Goal: Task Accomplishment & Management: Use online tool/utility

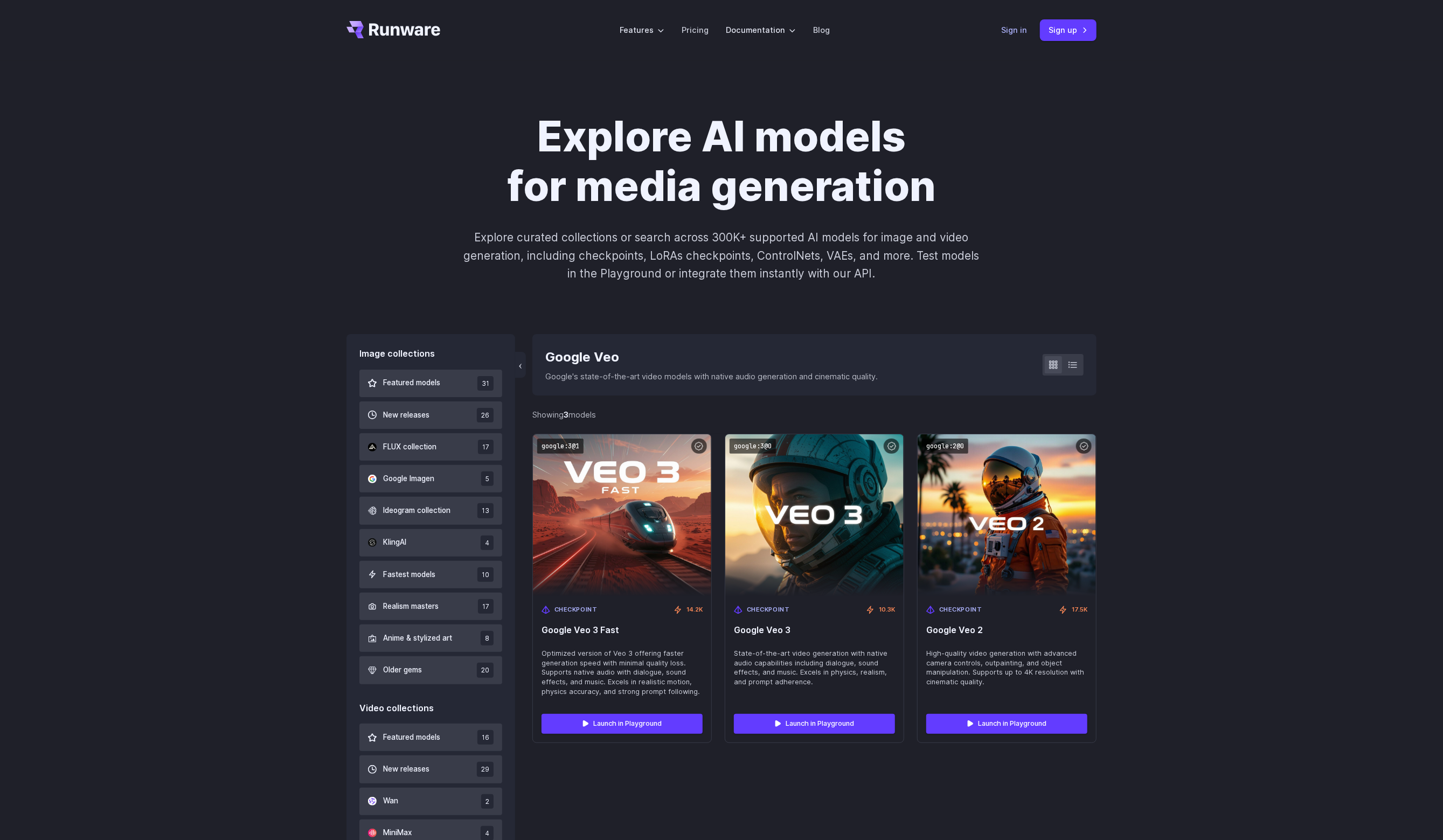
click at [1004, 28] on link "Sign in" at bounding box center [1014, 29] width 26 height 12
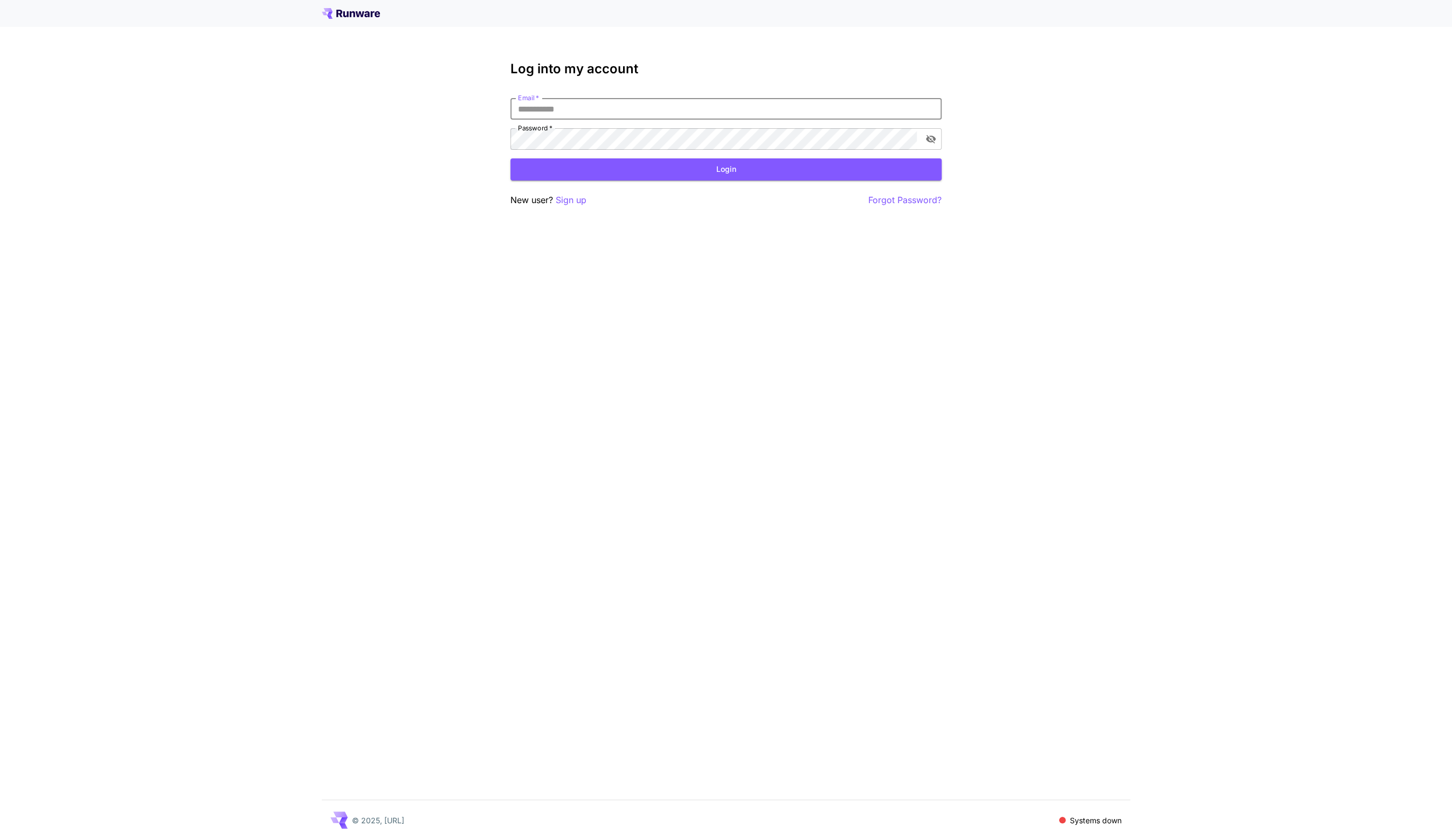
click at [582, 103] on input "Email   *" at bounding box center [726, 109] width 431 height 21
drag, startPoint x: 988, startPoint y: 63, endPoint x: 532, endPoint y: 295, distance: 511.6
click at [532, 295] on div "Log into my account Email   * Email   * Password   * Password   * Login New use…" at bounding box center [726, 420] width 1452 height 840
click at [582, 195] on p "Sign up" at bounding box center [571, 200] width 31 height 13
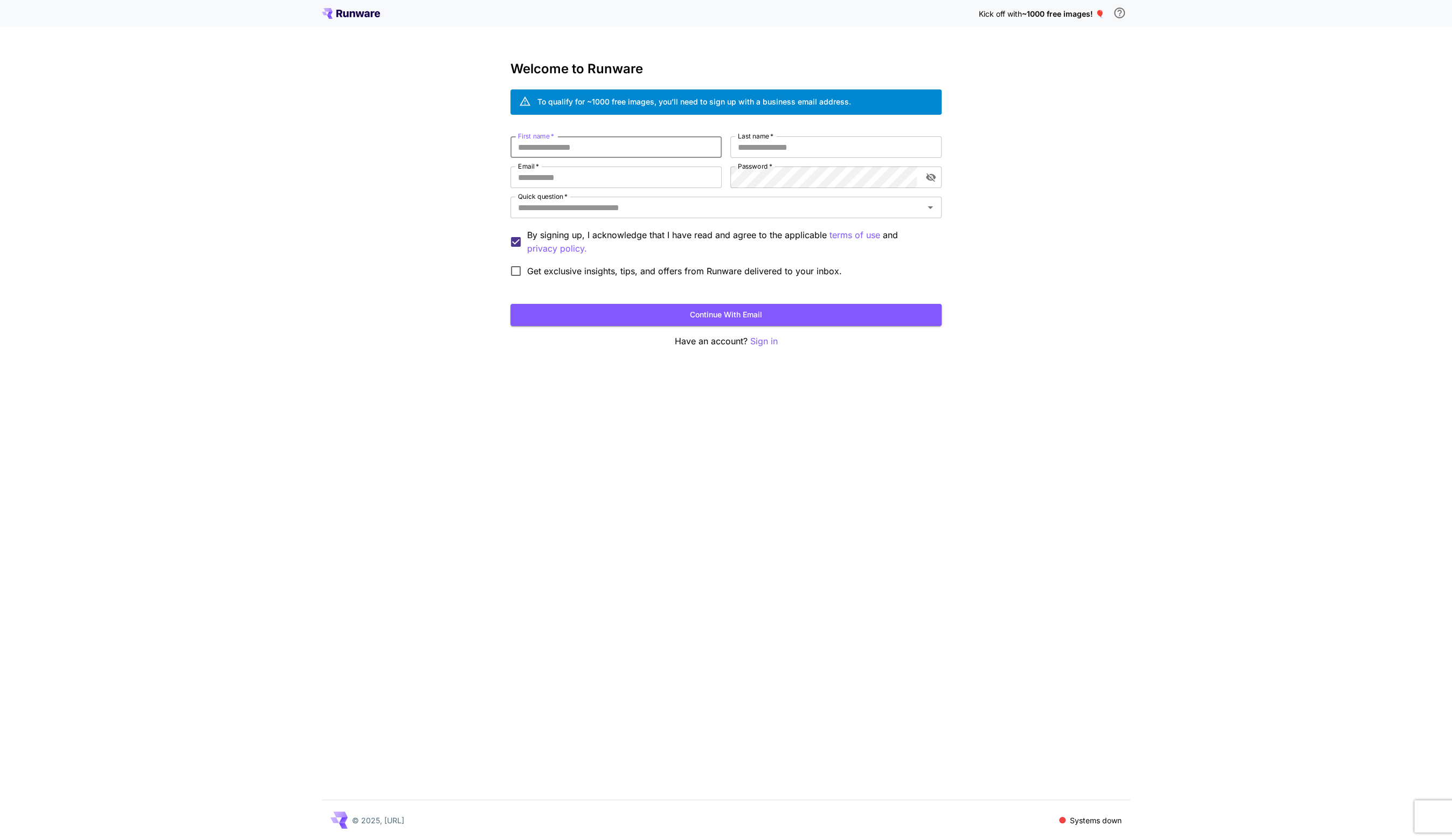
click at [606, 145] on input "First name   *" at bounding box center [616, 147] width 212 height 21
click at [345, 10] on icon at bounding box center [351, 13] width 58 height 11
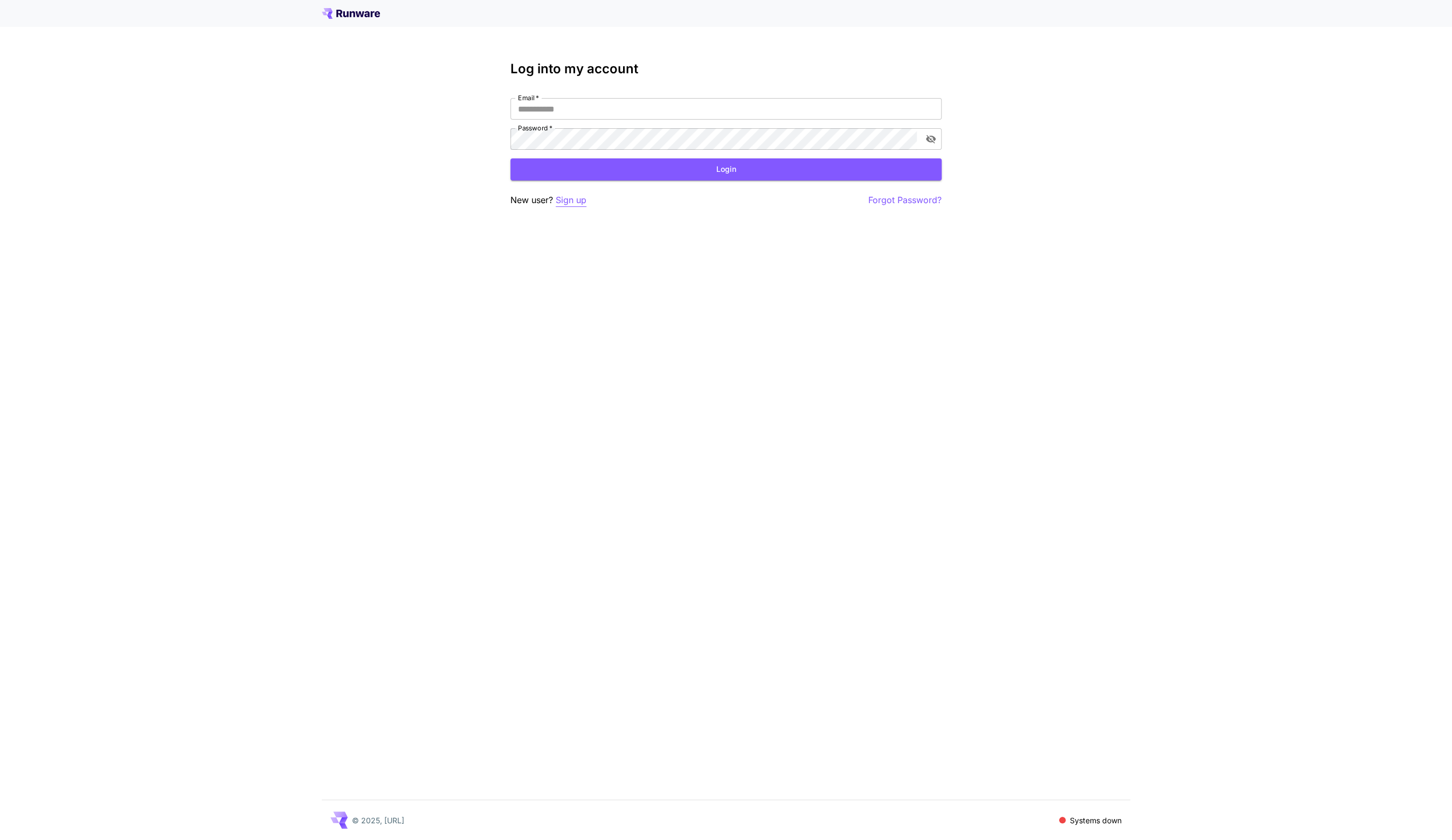
click at [561, 198] on p "Sign up" at bounding box center [571, 200] width 31 height 13
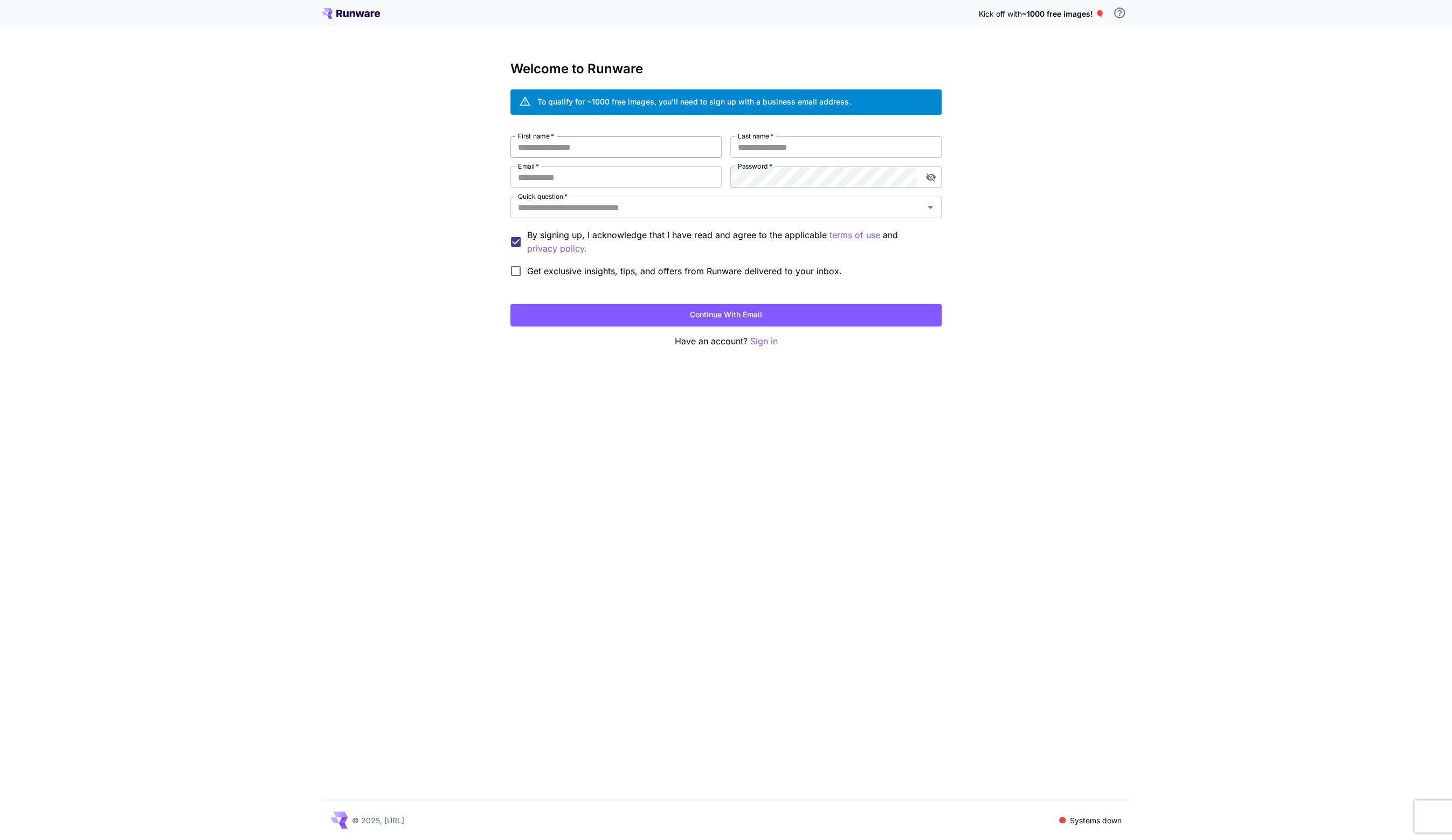
click at [580, 151] on input "First name   *" at bounding box center [616, 147] width 212 height 21
click at [593, 147] on input "*" at bounding box center [616, 147] width 212 height 21
type input "*"
click at [767, 150] on input "Last name   *" at bounding box center [836, 147] width 212 height 21
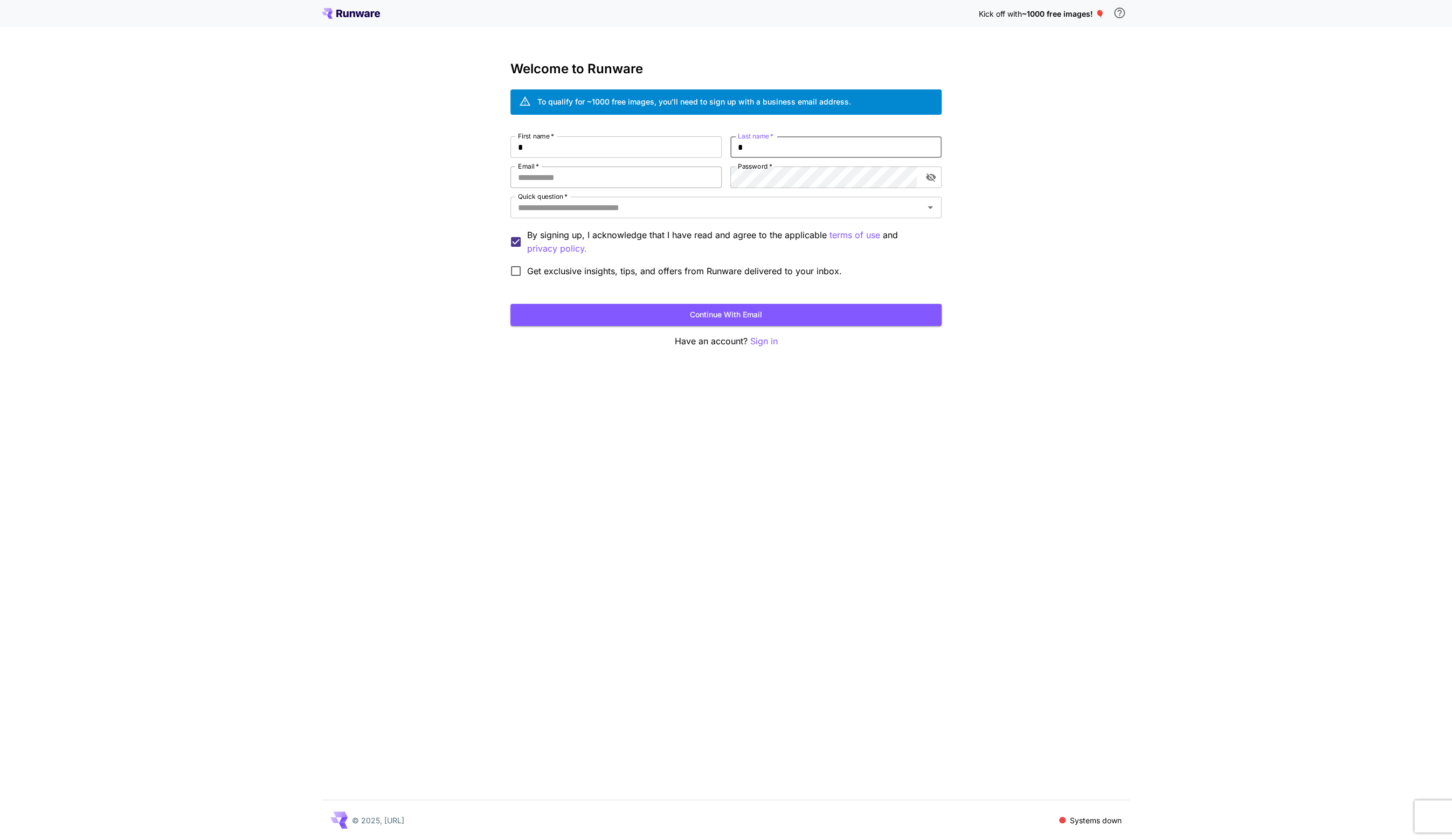
type input "*"
click at [593, 179] on input "Email   *" at bounding box center [616, 177] width 212 height 21
type input "**********"
type input "***"
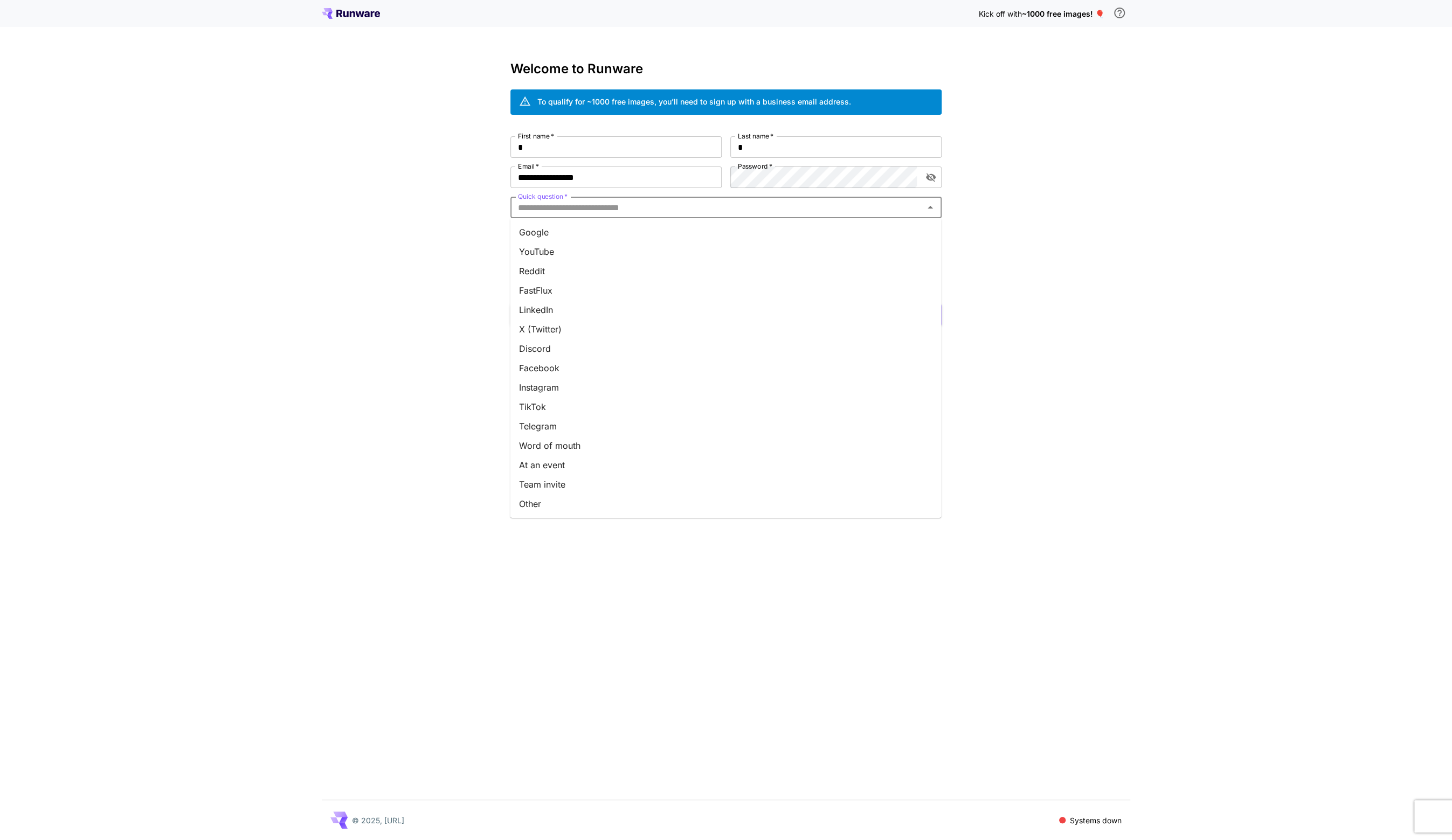
click at [668, 206] on input "Quick question   *" at bounding box center [717, 207] width 407 height 15
click at [598, 228] on li "Google" at bounding box center [725, 232] width 431 height 20
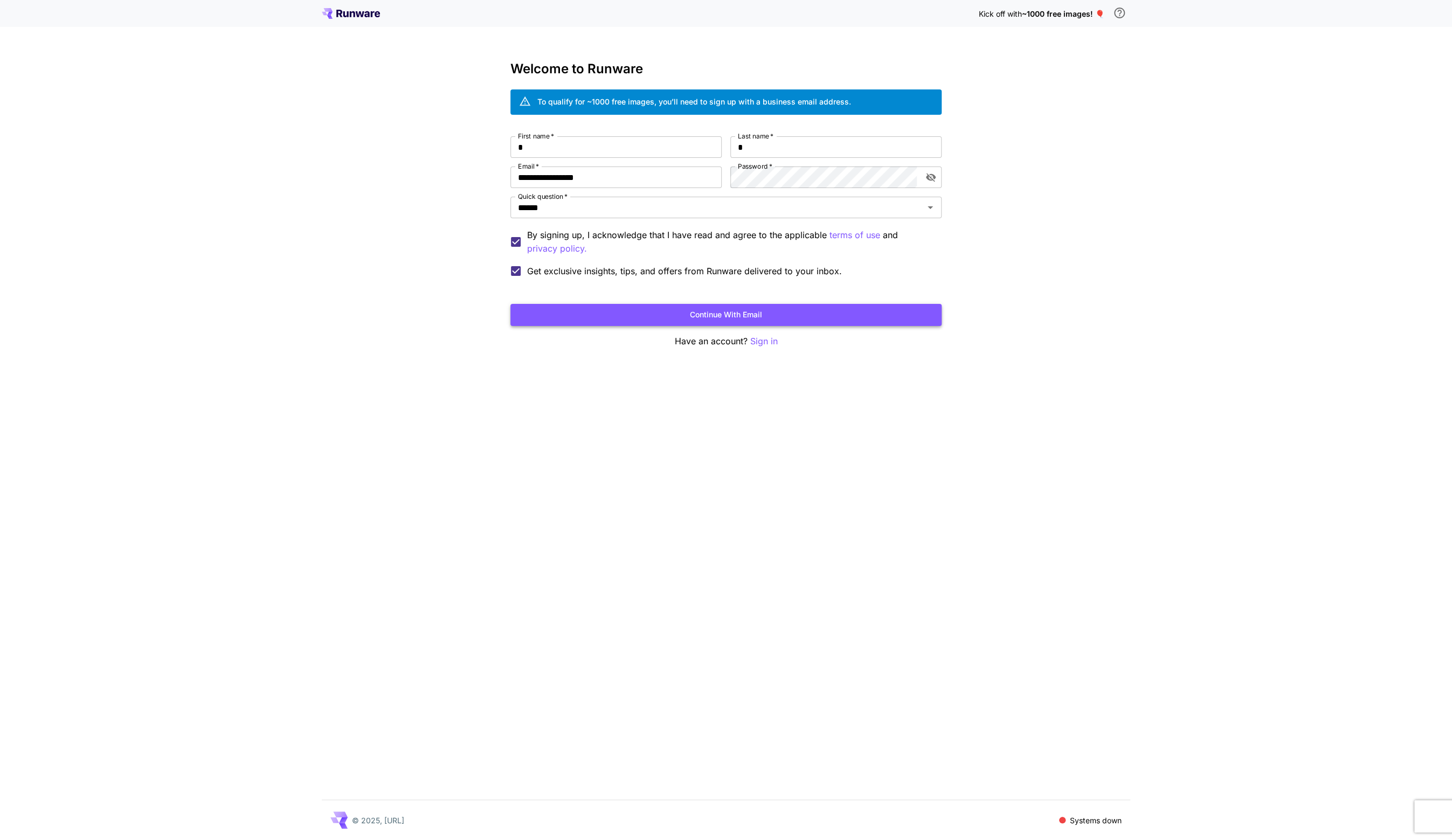
click at [729, 318] on button "Continue with email" at bounding box center [726, 315] width 431 height 22
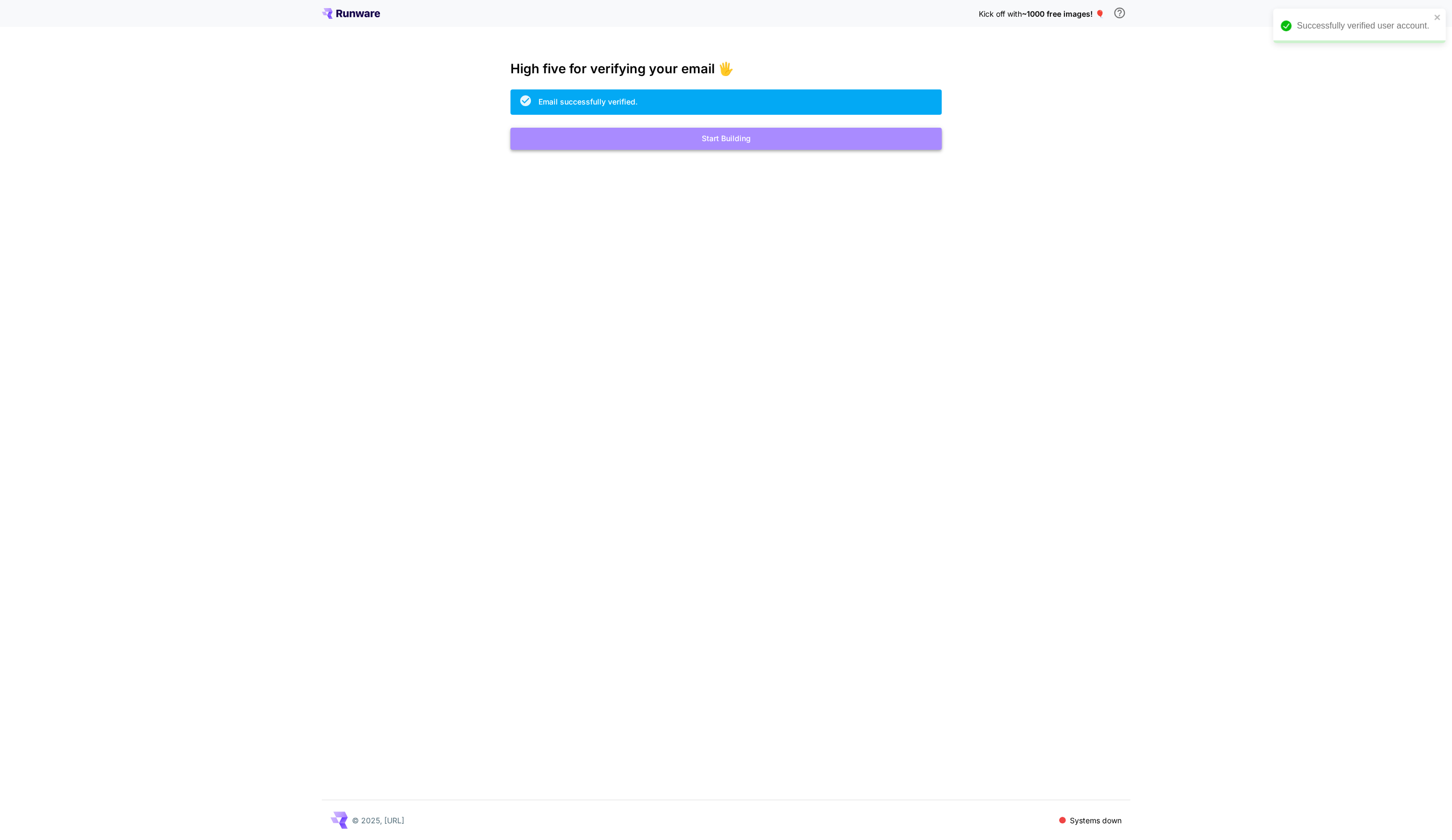
click at [715, 135] on button "Start Building" at bounding box center [726, 139] width 431 height 22
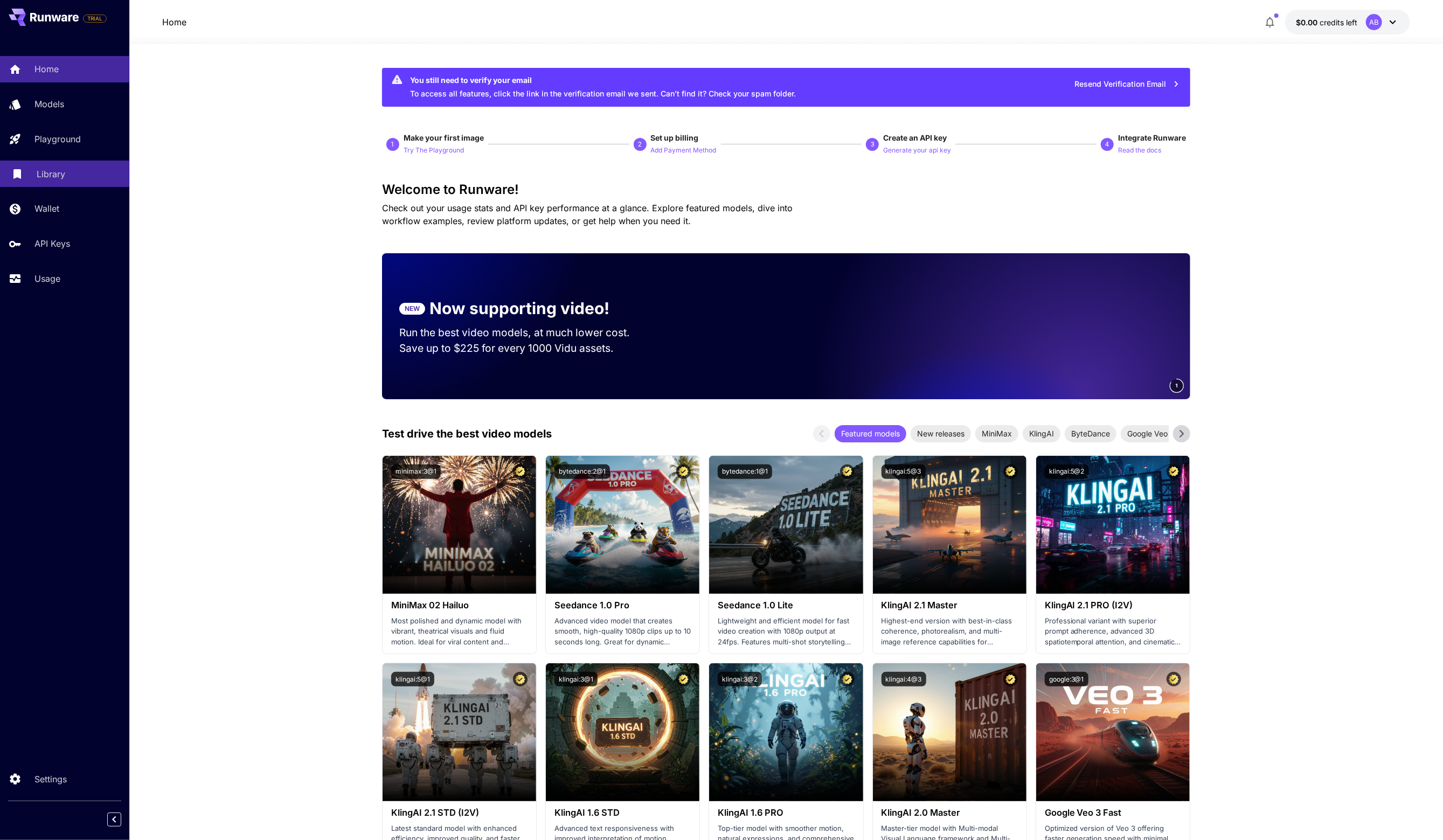
click at [52, 176] on p "Library" at bounding box center [50, 174] width 28 height 13
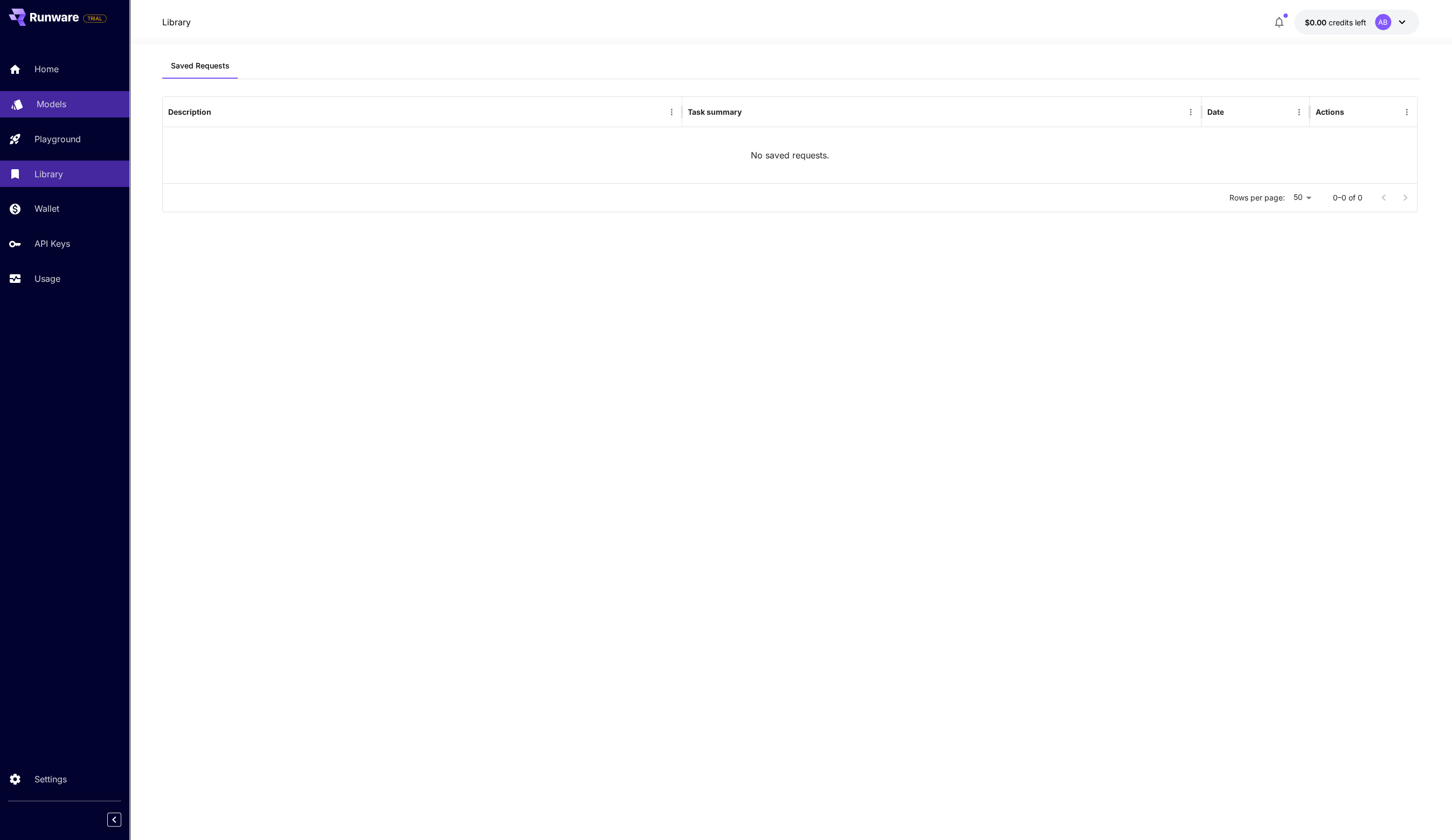
click at [63, 105] on p "Models" at bounding box center [51, 104] width 29 height 13
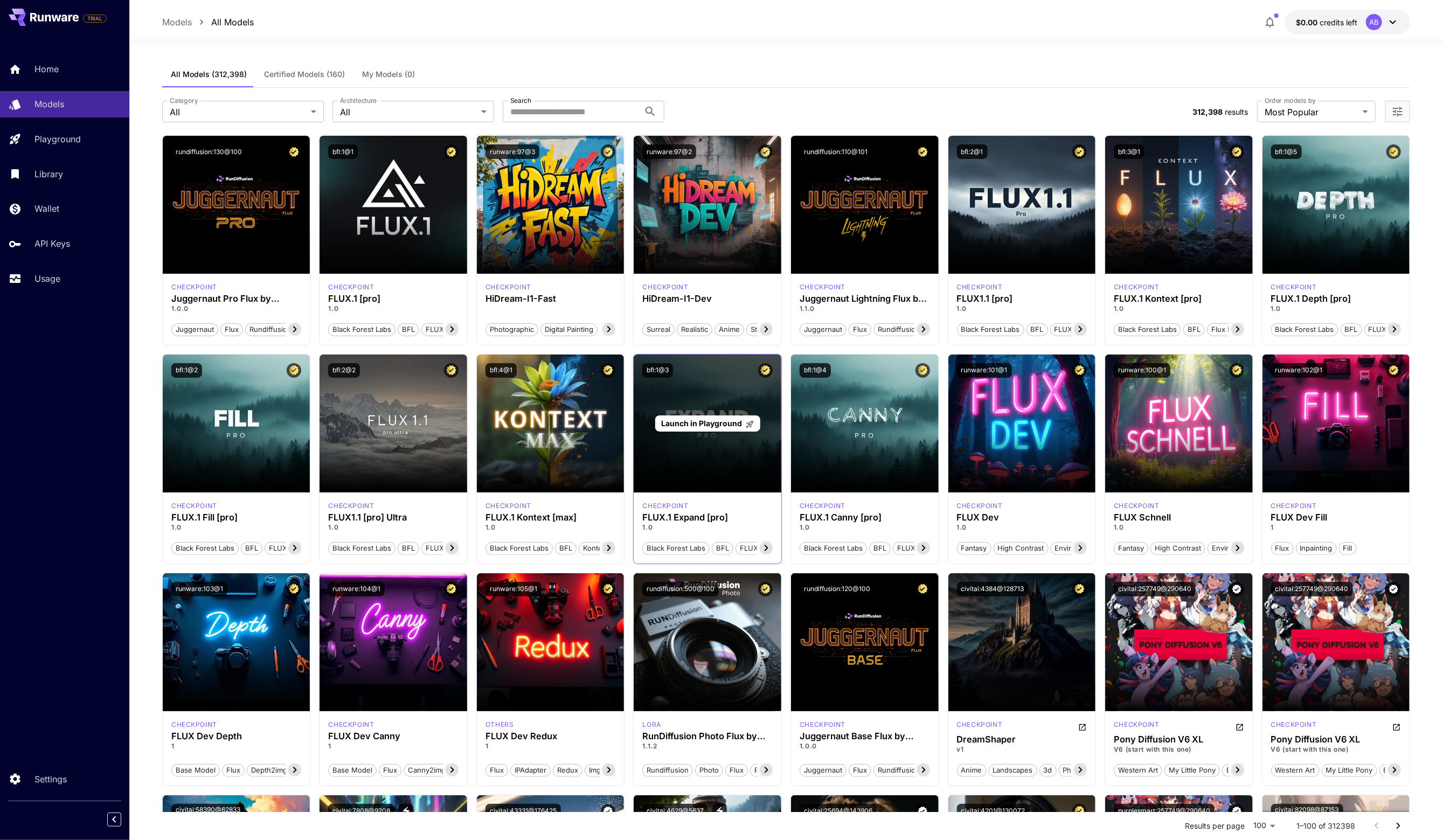
click at [688, 426] on span "Launch in Playground" at bounding box center [702, 423] width 81 height 9
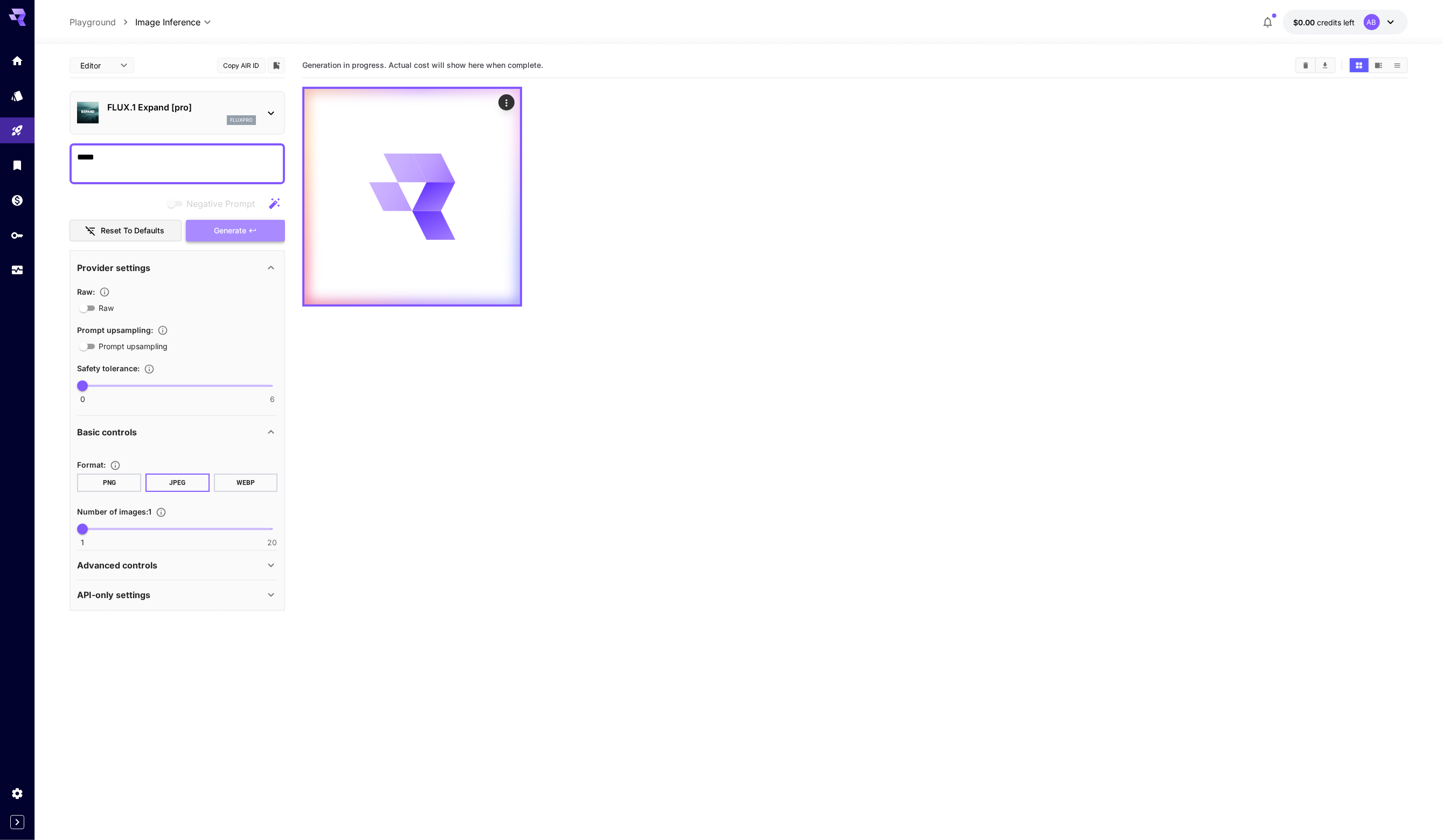
click at [227, 232] on span "Generate" at bounding box center [230, 231] width 32 height 13
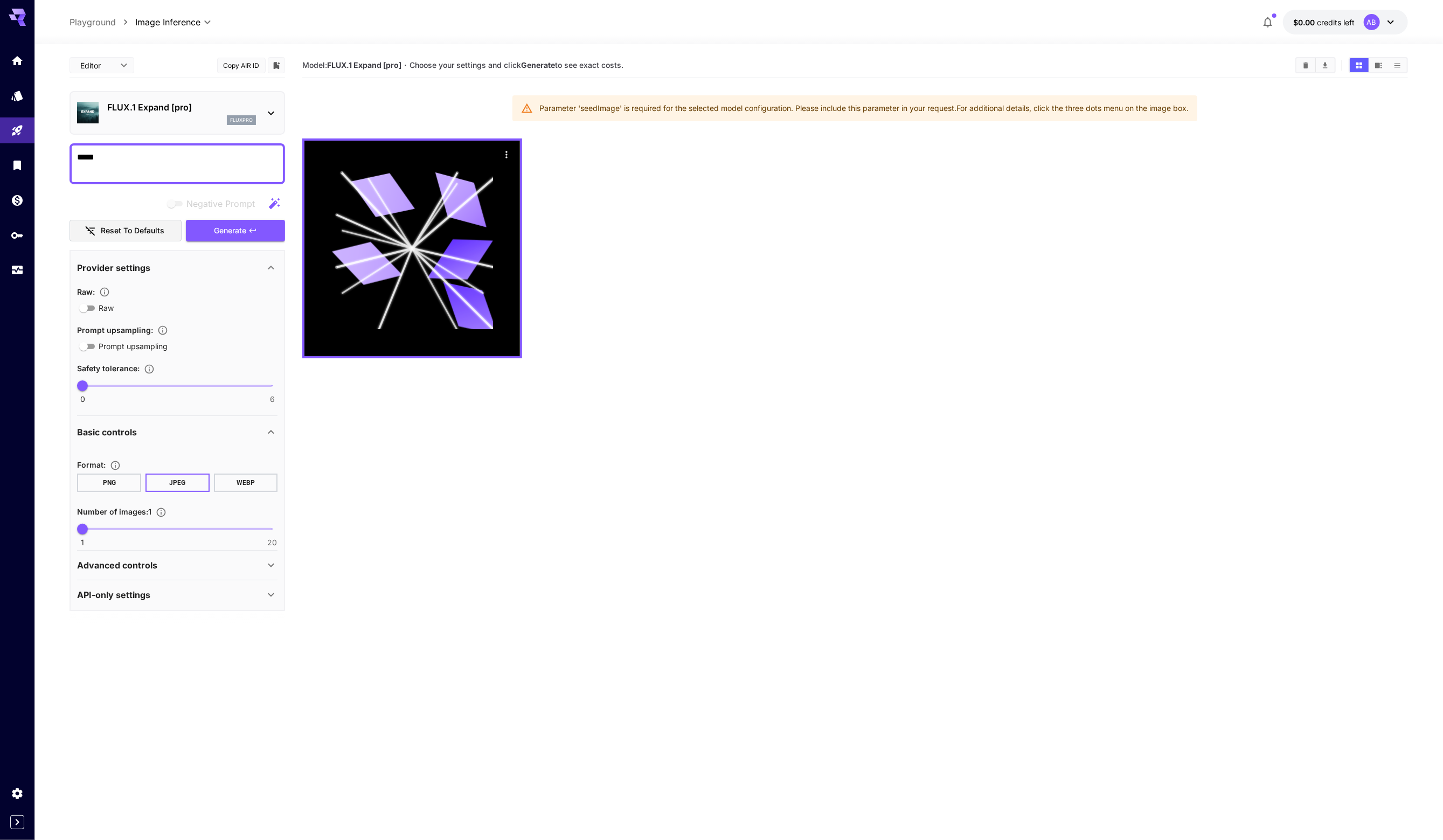
click at [140, 160] on textarea "*****" at bounding box center [177, 163] width 201 height 26
type textarea "**"
click at [150, 228] on button "Reset to defaults" at bounding box center [125, 231] width 112 height 22
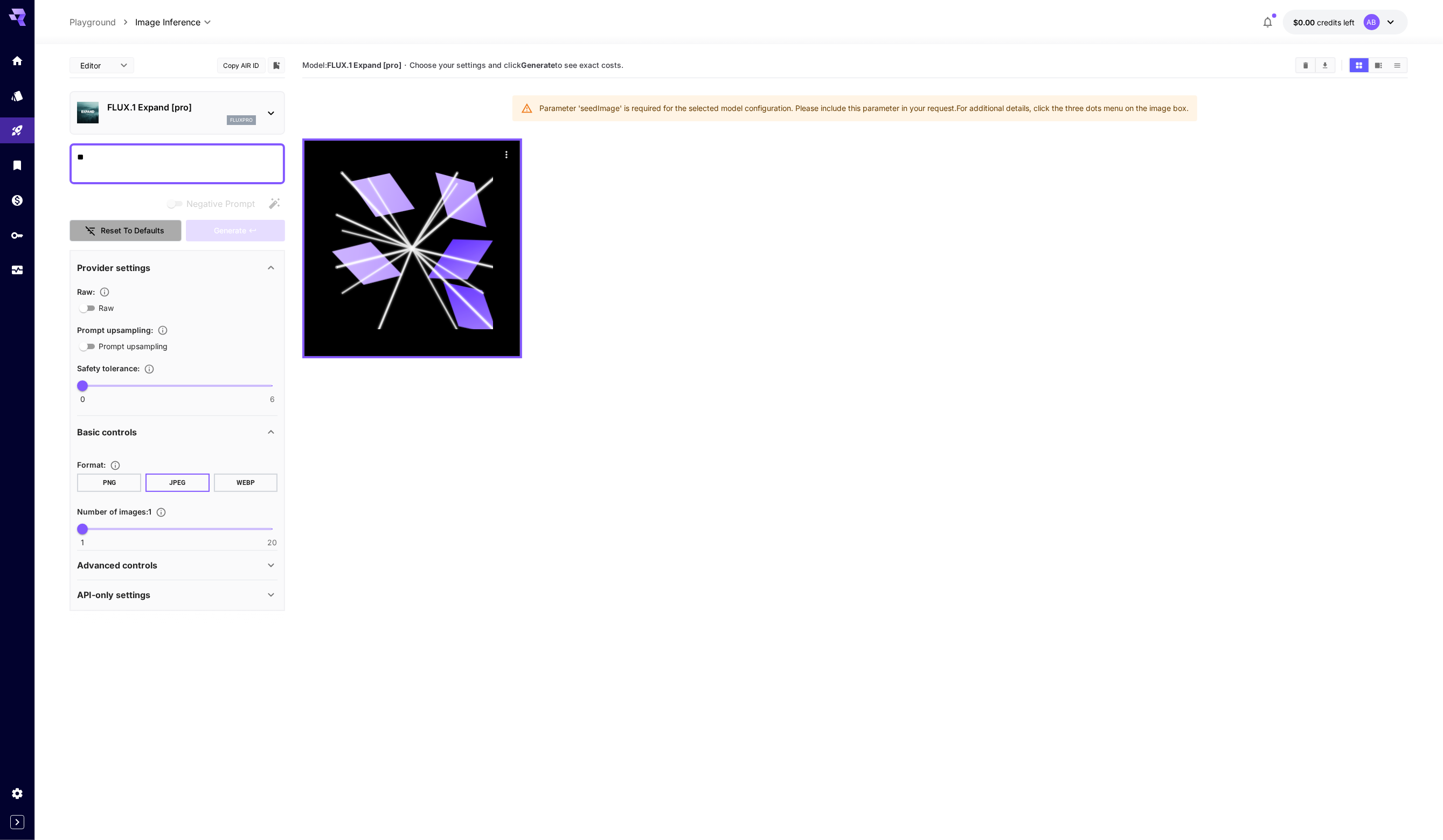
type input "**"
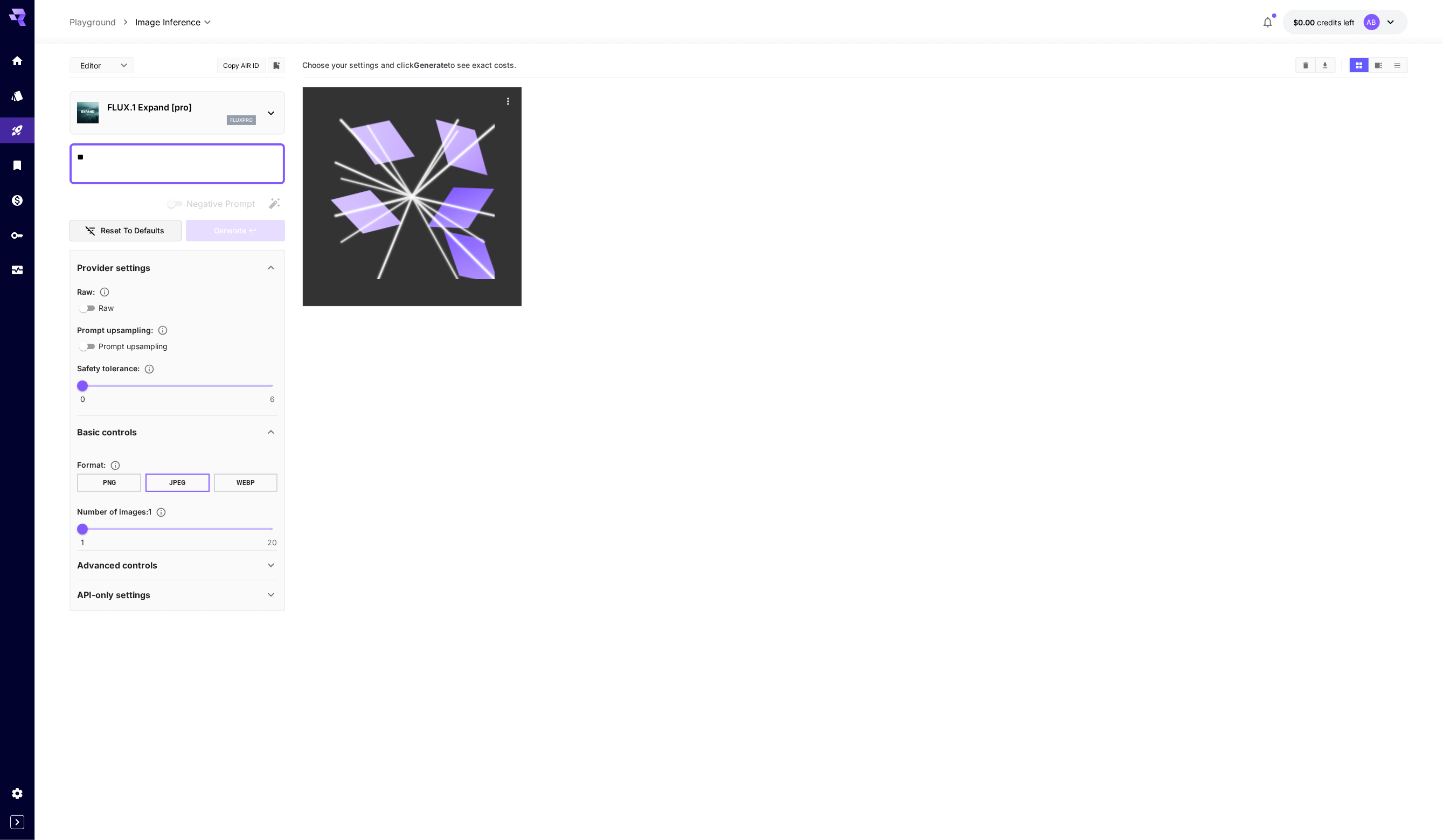
click at [400, 179] on icon at bounding box center [412, 196] width 164 height 163
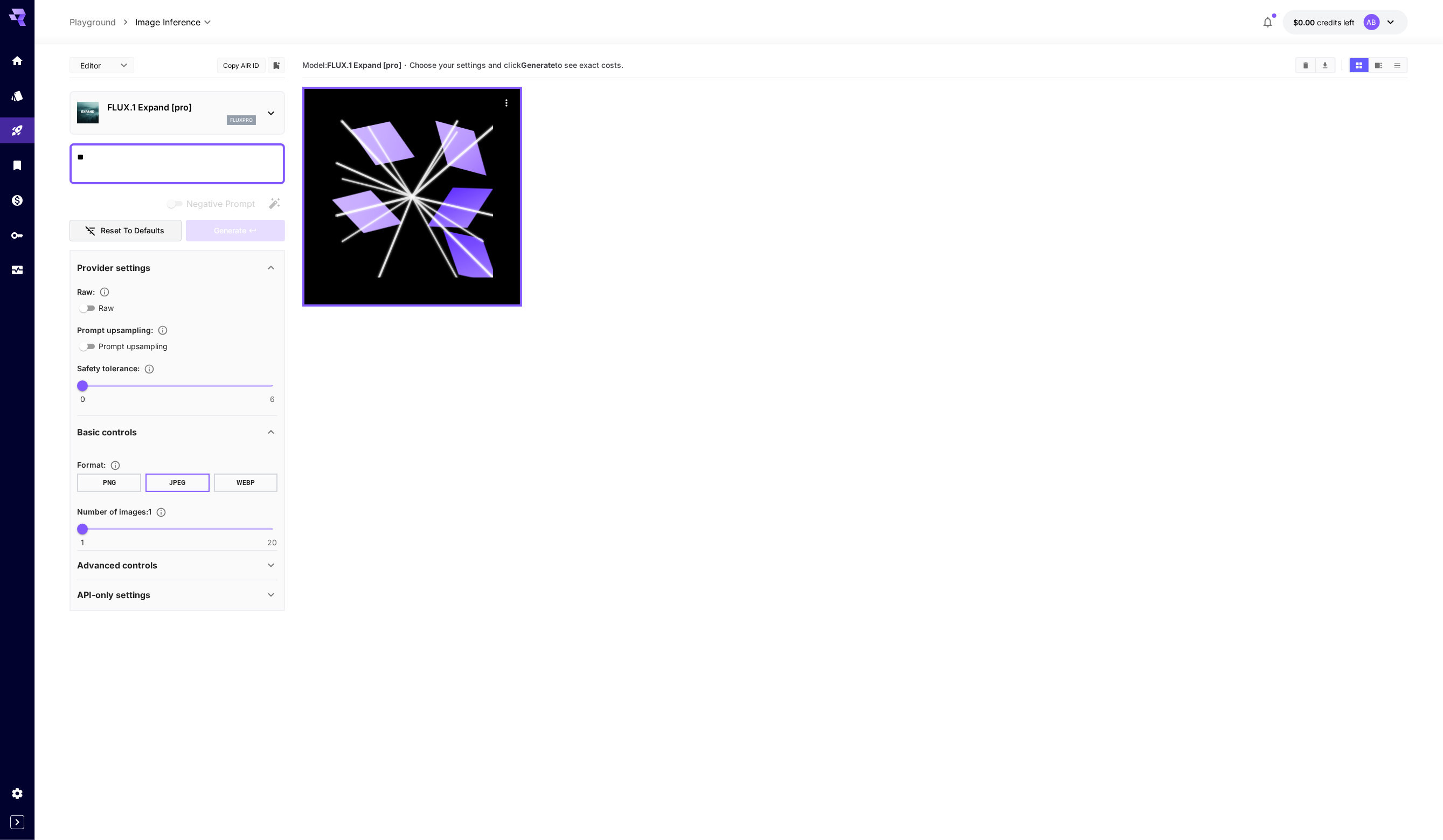
click at [221, 229] on div "Generate" at bounding box center [236, 231] width 99 height 22
click at [173, 153] on textarea "**" at bounding box center [177, 163] width 201 height 26
